Goal: Task Accomplishment & Management: Manage account settings

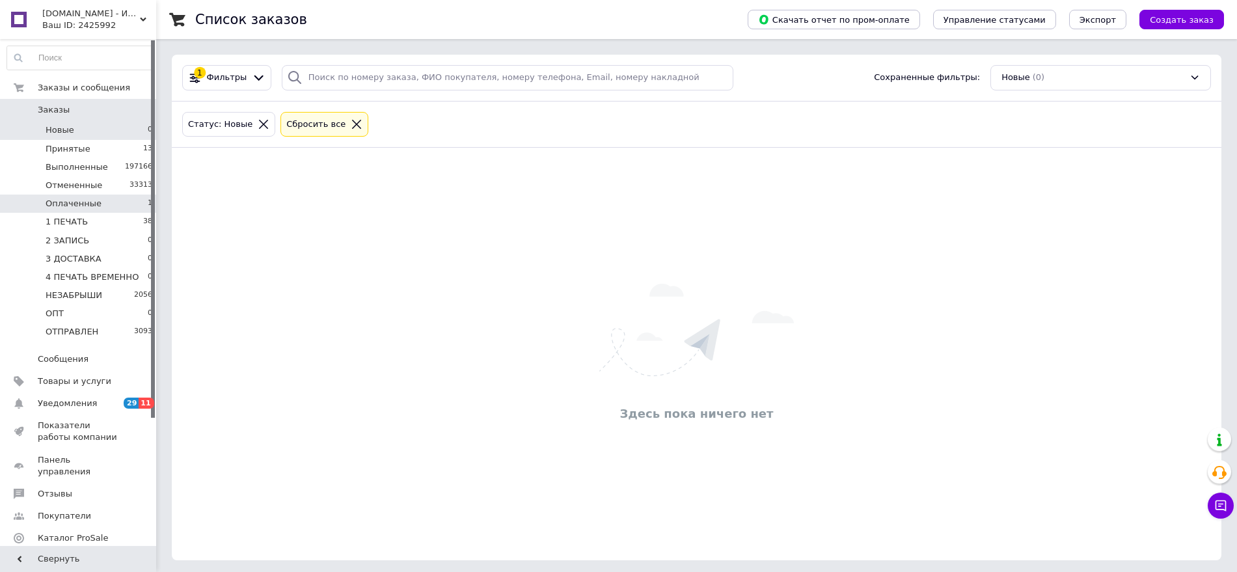
click at [40, 199] on li "Оплаченные 1" at bounding box center [80, 204] width 160 height 18
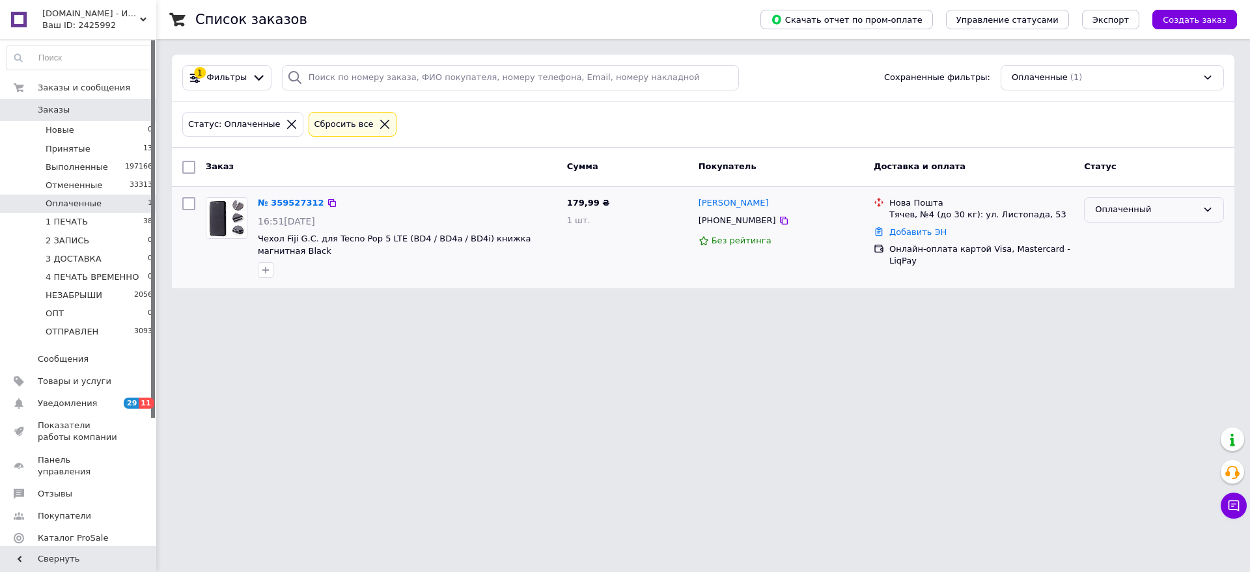
click at [1173, 206] on div "Оплаченный" at bounding box center [1146, 210] width 102 height 14
click at [1106, 301] on li "1 ПЕЧАТЬ" at bounding box center [1153, 308] width 139 height 24
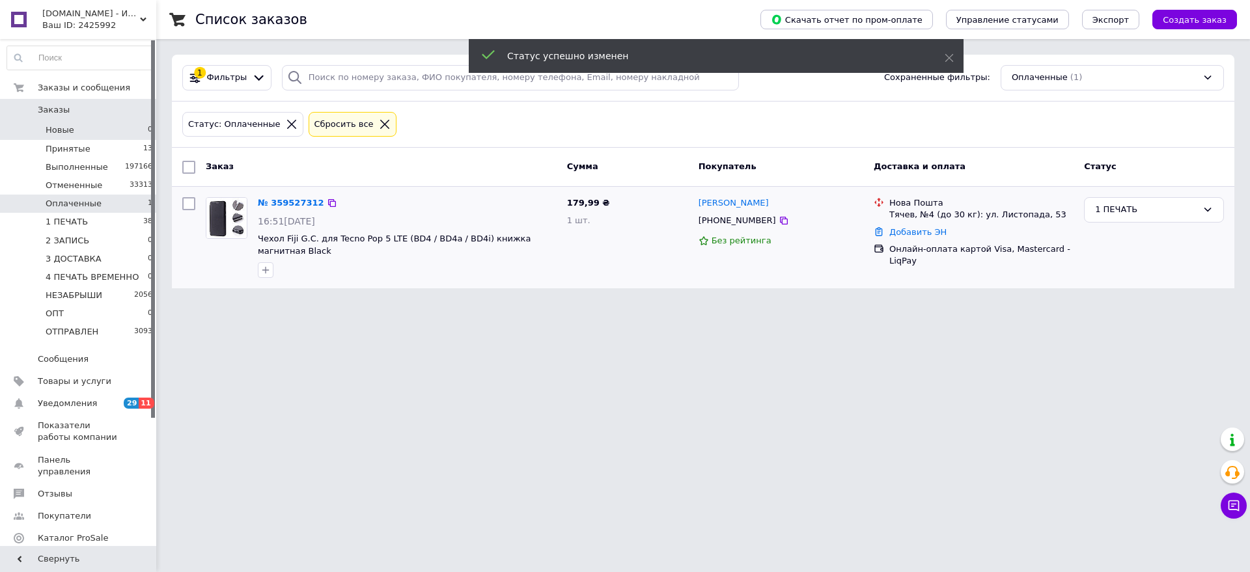
click at [86, 132] on li "Новые 0" at bounding box center [80, 130] width 160 height 18
